Goal: Information Seeking & Learning: Check status

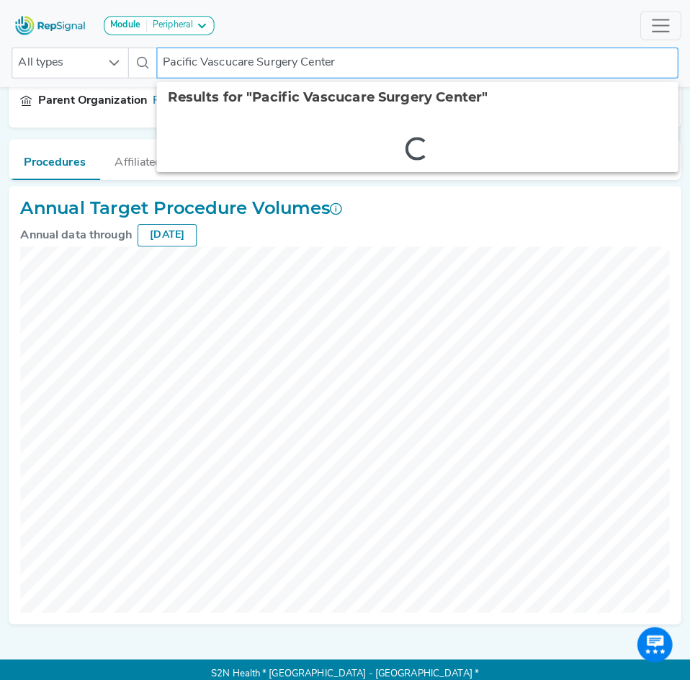
scroll to position [142, 0]
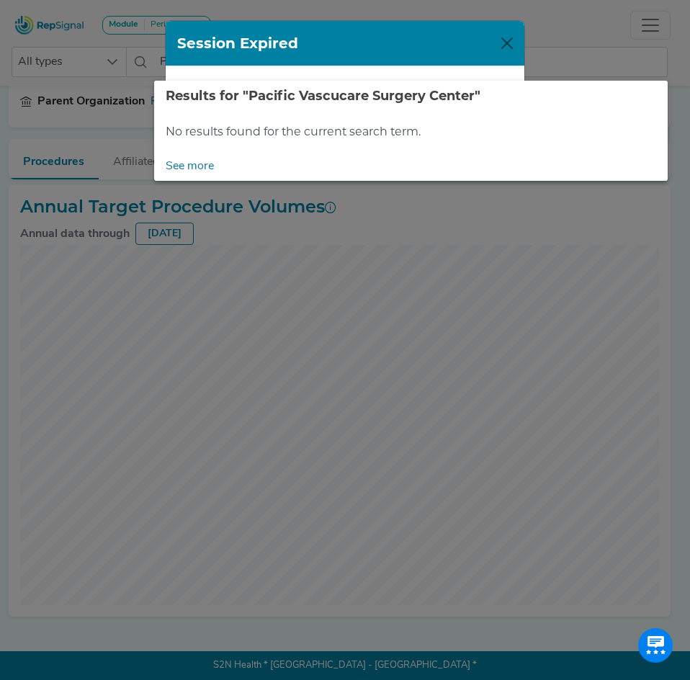
drag, startPoint x: 293, startPoint y: 60, endPoint x: 238, endPoint y: 66, distance: 55.0
click at [238, 66] on div "Module Peripheral Bariatric Coronary MIS Balloon Procedures Peripheral Home Exp…" at bounding box center [339, 269] width 679 height 822
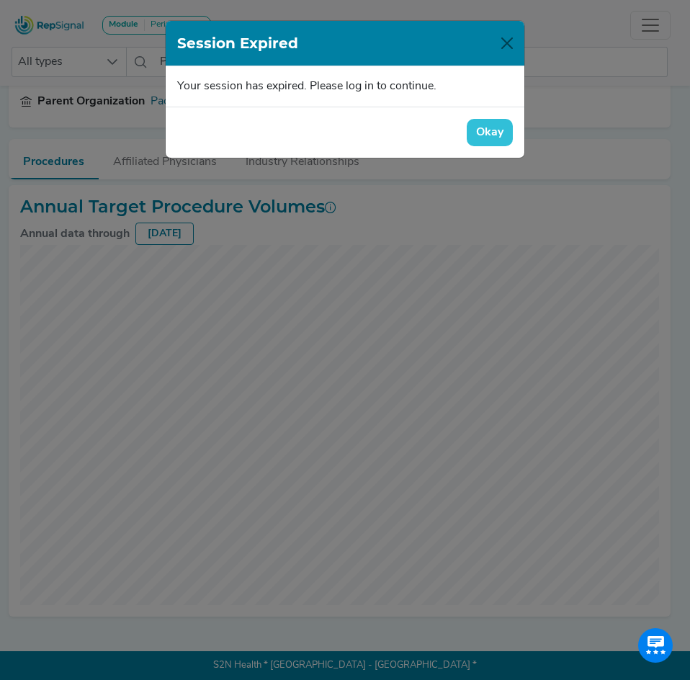
click at [476, 133] on button "Okay" at bounding box center [490, 132] width 46 height 27
